Goal: Information Seeking & Learning: Find specific fact

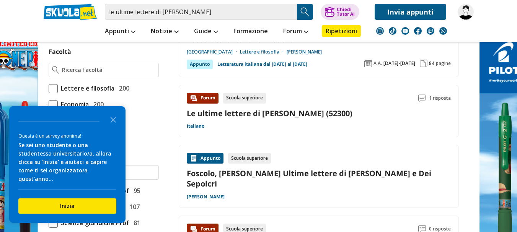
scroll to position [459, 0]
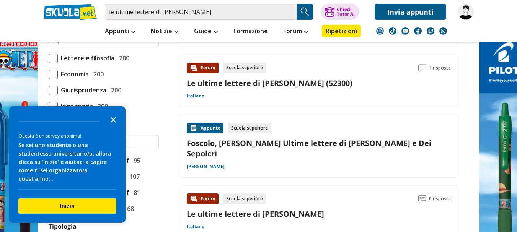
click at [110, 127] on icon "Close the survey" at bounding box center [113, 119] width 15 height 15
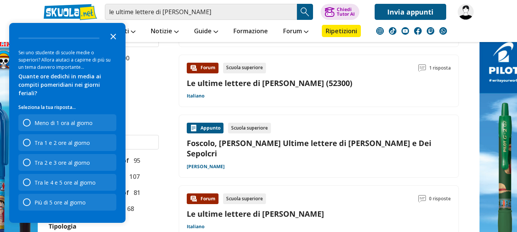
click at [113, 44] on icon "Close the survey" at bounding box center [113, 35] width 15 height 15
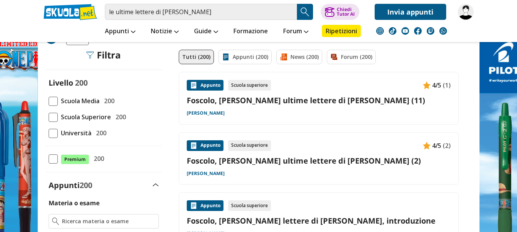
scroll to position [0, 0]
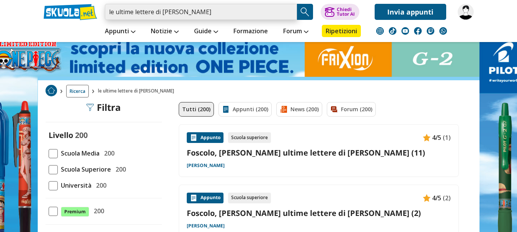
click at [206, 14] on input "le ultime lettere di [PERSON_NAME]" at bounding box center [201, 12] width 192 height 16
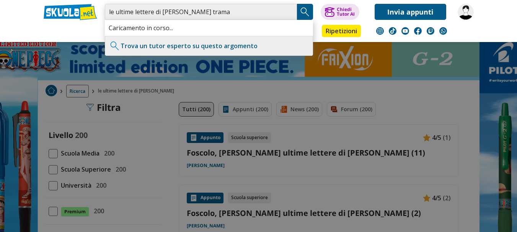
type input "le ultime lettere di [PERSON_NAME] trama"
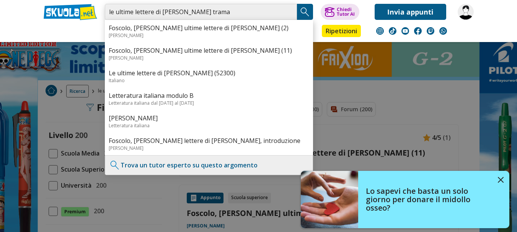
click at [288, 13] on input "le ultime lettere di [PERSON_NAME] trama" at bounding box center [201, 12] width 192 height 16
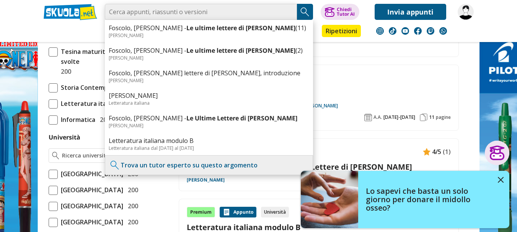
scroll to position [344, 0]
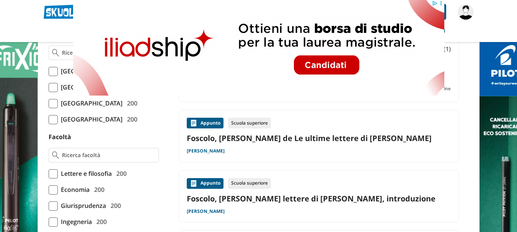
scroll to position [344, 0]
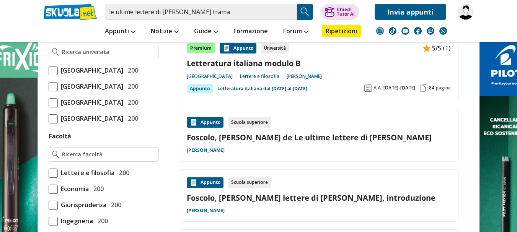
click at [254, 138] on link "Foscolo, [PERSON_NAME] de Le ultime lettere di [PERSON_NAME]" at bounding box center [319, 137] width 264 height 10
